Goal: Use online tool/utility: Utilize a website feature to perform a specific function

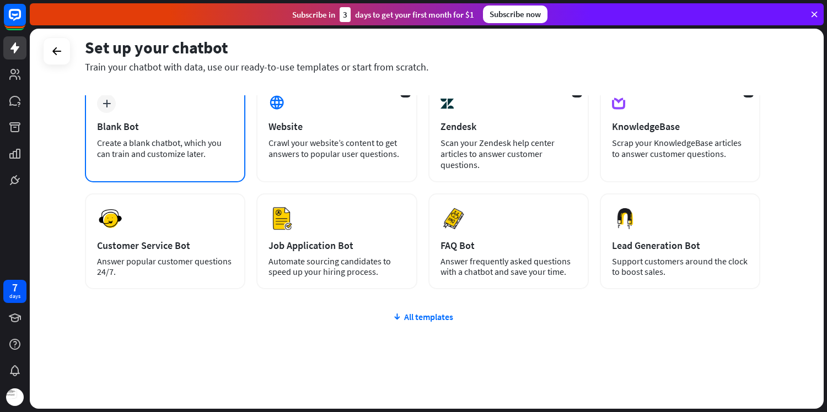
scroll to position [71, 0]
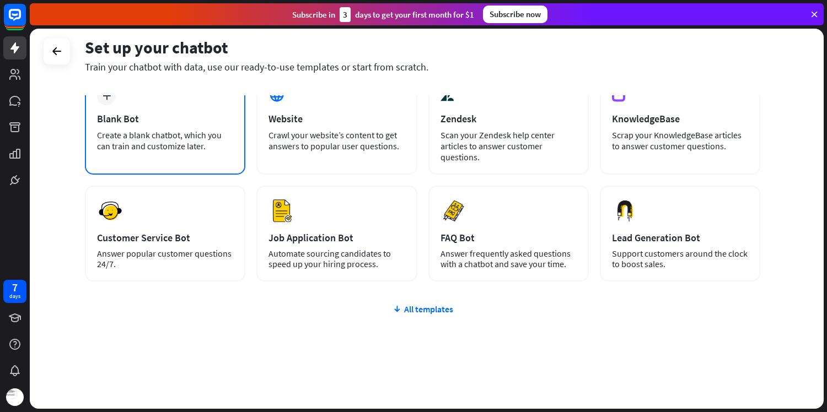
click at [180, 156] on div "plus Blank Bot Create a blank chatbot, which you can train and customize later." at bounding box center [165, 124] width 160 height 100
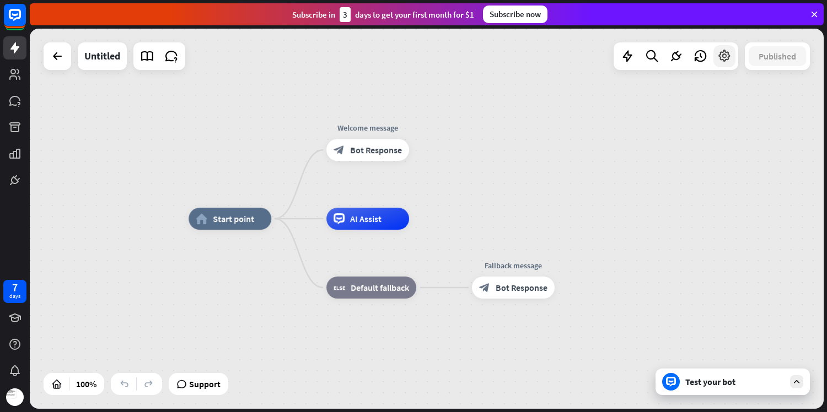
click at [722, 61] on icon at bounding box center [724, 56] width 14 height 14
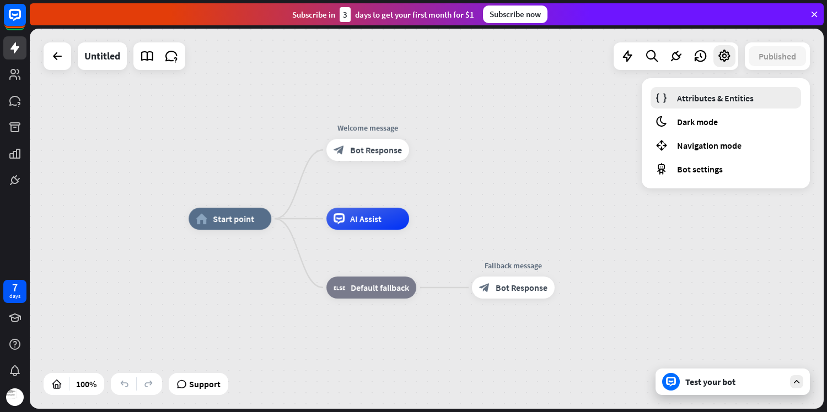
click at [720, 96] on span "Attributes & Entities" at bounding box center [715, 98] width 77 height 11
